Goal: Task Accomplishment & Management: Use online tool/utility

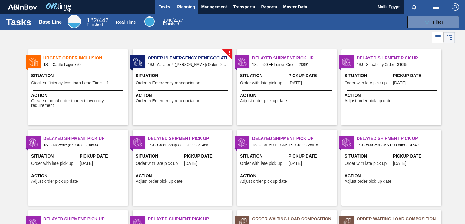
click at [189, 5] on span "Planning" at bounding box center [186, 6] width 18 height 7
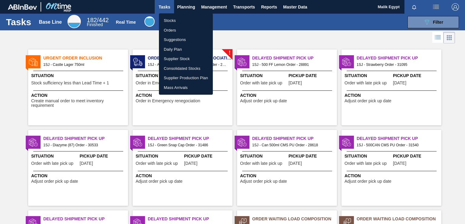
click at [170, 31] on li "Orders" at bounding box center [186, 30] width 54 height 10
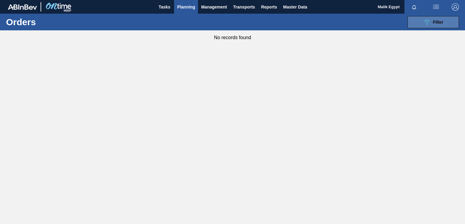
click at [432, 23] on div "089F7B8B-B2A5-4AFE-B5C0-19BA573D28AC Filter" at bounding box center [433, 21] width 20 height 7
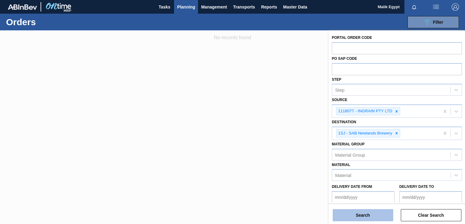
click at [378, 215] on button "Search" at bounding box center [363, 215] width 61 height 12
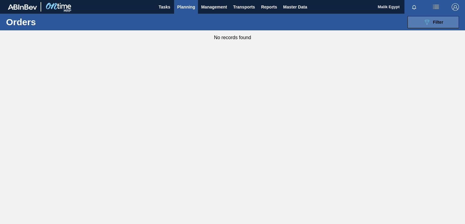
click at [426, 21] on icon "089F7B8B-B2A5-4AFE-B5C0-19BA573D28AC" at bounding box center [426, 21] width 7 height 7
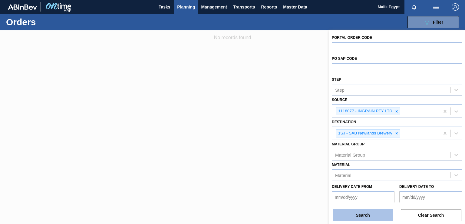
click at [368, 219] on button "Search" at bounding box center [363, 215] width 61 height 12
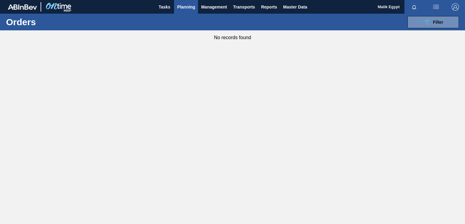
click at [190, 7] on span "Planning" at bounding box center [186, 6] width 18 height 7
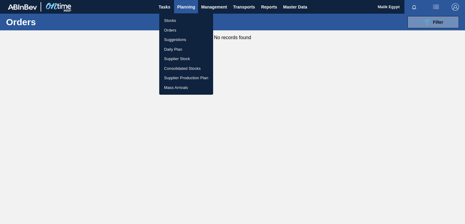
click at [171, 21] on li "Stocks" at bounding box center [186, 21] width 54 height 10
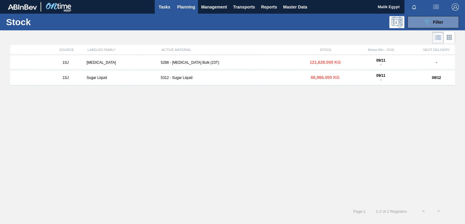
click at [163, 4] on span "Tasks" at bounding box center [164, 6] width 13 height 7
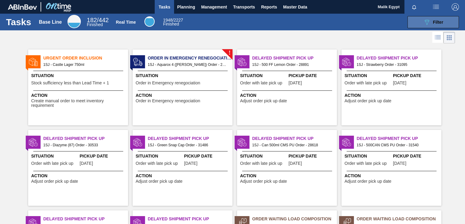
click at [438, 24] on span "Filter" at bounding box center [438, 22] width 10 height 5
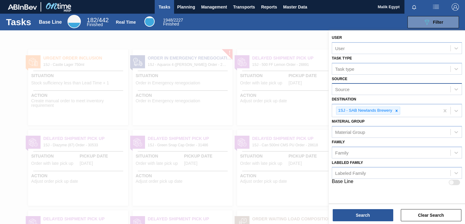
click at [416, 86] on div "Source" at bounding box center [391, 89] width 118 height 9
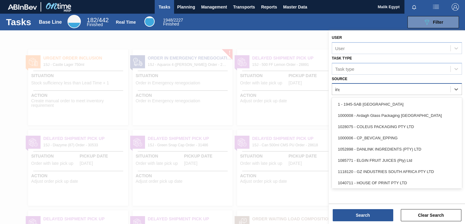
type input "ingr"
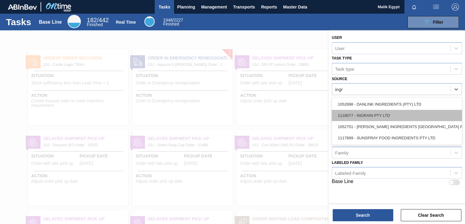
click at [405, 114] on div "1118077 - INGRAIN PTY LTD" at bounding box center [397, 115] width 130 height 11
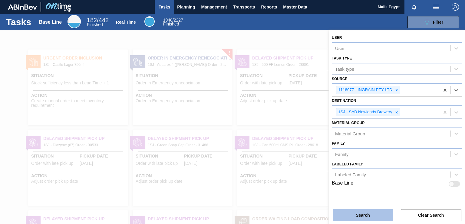
click at [378, 215] on button "Search" at bounding box center [363, 215] width 61 height 12
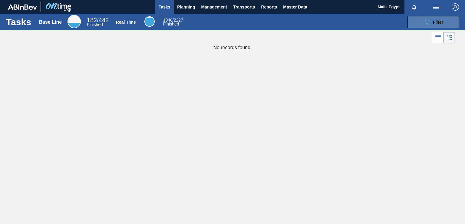
click at [429, 19] on icon "089F7B8B-B2A5-4AFE-B5C0-19BA573D28AC" at bounding box center [426, 21] width 7 height 7
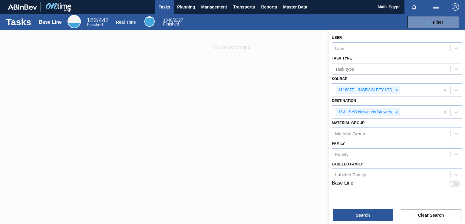
click at [178, 97] on div at bounding box center [232, 142] width 465 height 224
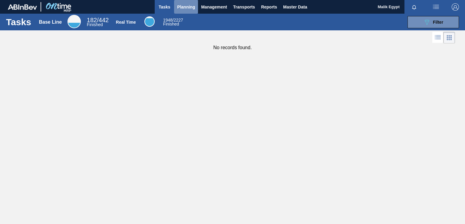
click at [190, 8] on span "Planning" at bounding box center [186, 6] width 18 height 7
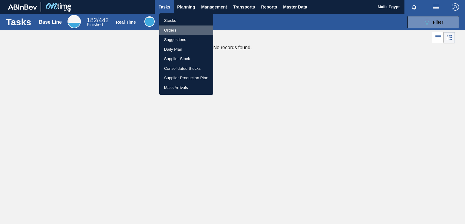
click at [175, 30] on li "Orders" at bounding box center [186, 30] width 54 height 10
